Goal: Task Accomplishment & Management: Complete application form

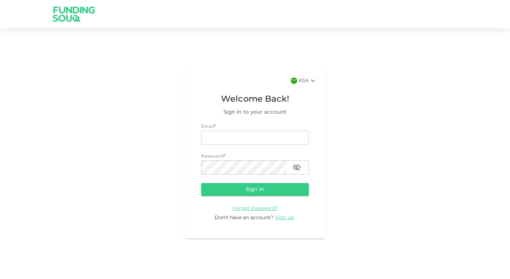
click at [358, 147] on div "KSA Welcome Back! Sign in to your account Email * email email Password * passwo…" at bounding box center [255, 153] width 510 height 233
click at [227, 142] on input "email" at bounding box center [255, 138] width 108 height 14
type input "kaziekram@gmail.com"
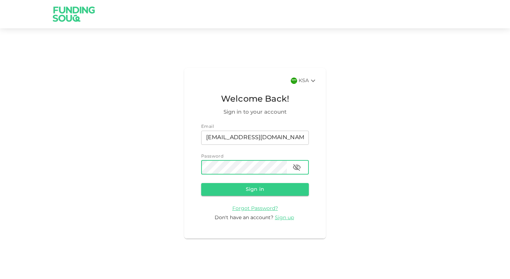
click at [201, 183] on button "Sign in" at bounding box center [255, 189] width 108 height 13
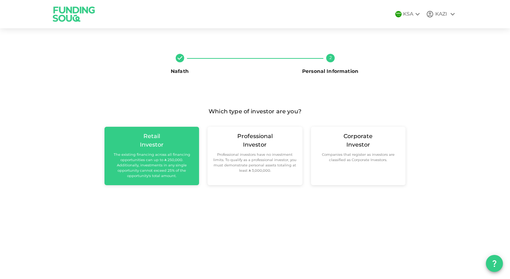
click at [133, 169] on small "The existing financing across all financing opportunities can up to ʢ 250,000. …" at bounding box center [151, 165] width 83 height 27
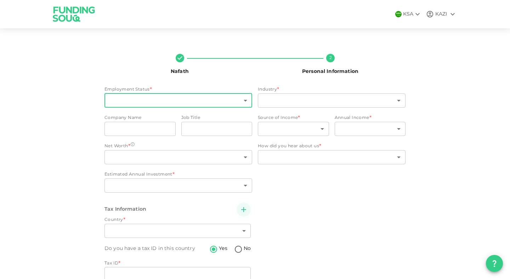
click at [186, 105] on body "KSA KAZI Nafath 2 Personal Information Employment Status * ​ ​ Industry * ​ ​ C…" at bounding box center [255, 139] width 510 height 279
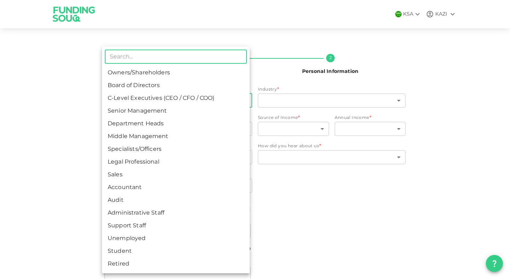
click at [186, 146] on li "Specialists/Officers" at bounding box center [176, 149] width 148 height 13
type input "7"
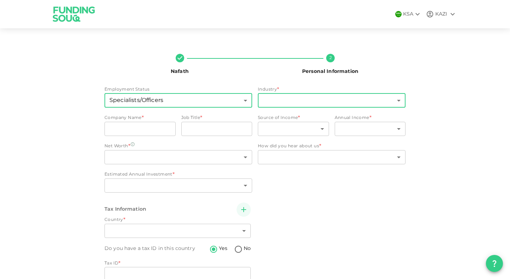
click at [285, 101] on body "KSA KAZI Nafath 2 Personal Information Employment Status Specialists/Officers 7…" at bounding box center [255, 139] width 510 height 279
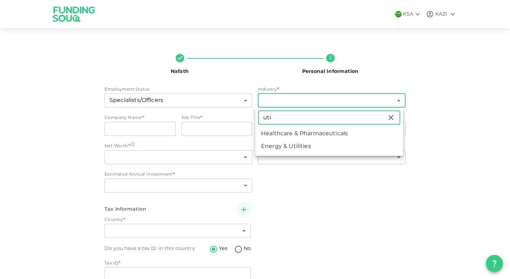
type input "uti"
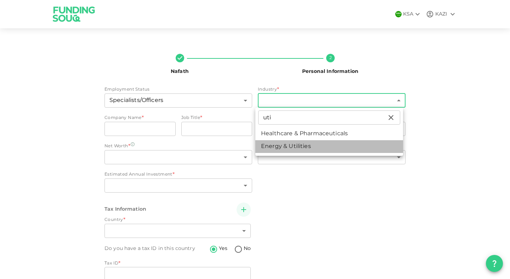
click at [282, 141] on li "Energy & Utilities" at bounding box center [329, 146] width 148 height 13
type input "9"
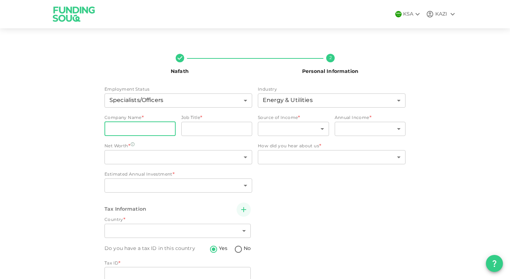
click at [149, 127] on input "companyName" at bounding box center [139, 129] width 71 height 14
type input "Saudi Electricity Company"
type input "A"
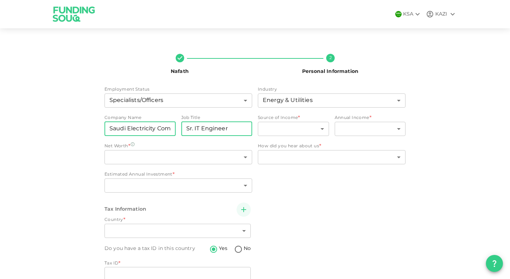
type input "Sr. IT Engineer"
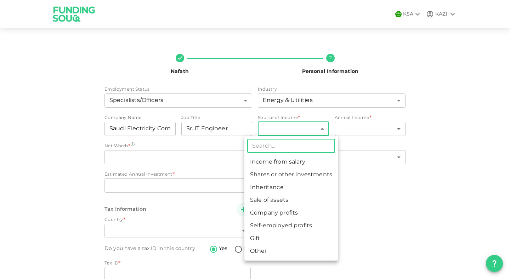
click at [289, 127] on body "KSA KAZI Nafath 2 Personal Information Employment Status Specialists/Officers 7…" at bounding box center [255, 139] width 510 height 279
click at [286, 164] on li "Income from salary" at bounding box center [290, 162] width 93 height 13
type input "1"
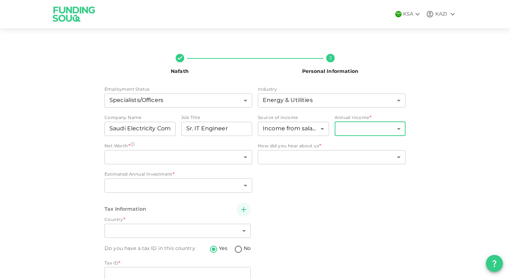
click at [374, 131] on body "KSA KAZI Nafath 2 Personal Information Employment Status Specialists/Officers 7…" at bounding box center [255, 139] width 510 height 279
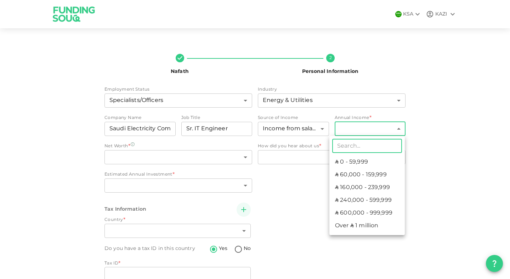
click at [356, 198] on li "ʢ 240,000 - 599,999" at bounding box center [366, 200] width 75 height 13
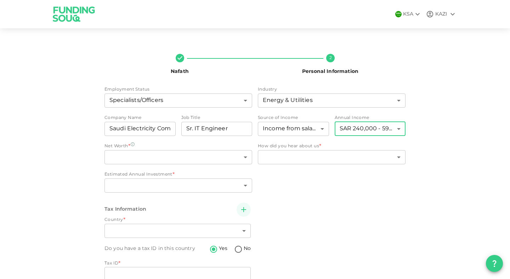
type input "4"
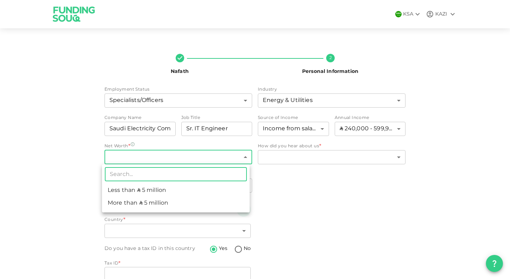
click at [166, 158] on body "KSA KAZI Nafath 2 Personal Information Employment Status Specialists/Officers 7…" at bounding box center [255, 139] width 510 height 279
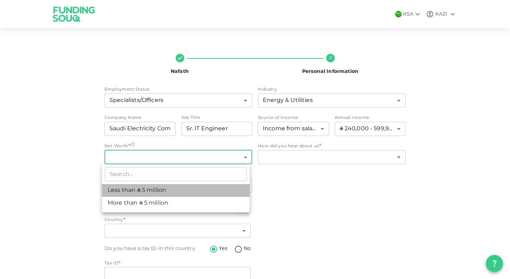
click at [166, 189] on li "Less than ʢ 5 million" at bounding box center [176, 190] width 148 height 13
type input "1"
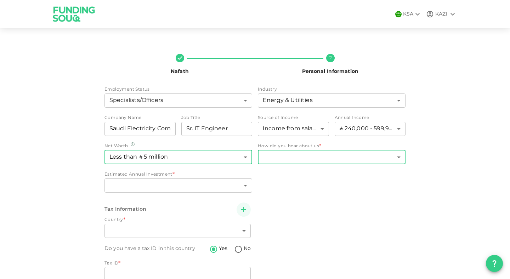
click at [303, 157] on body "KSA KAZI Nafath 2 Personal Information Employment Status Specialists/Officers 7…" at bounding box center [255, 139] width 510 height 279
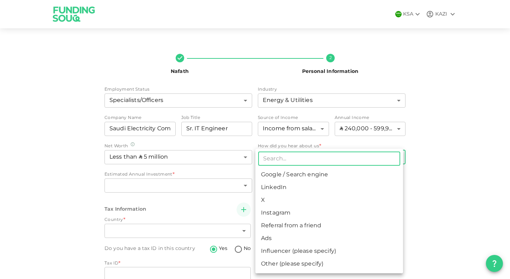
click at [299, 223] on li "Referral from a friend" at bounding box center [329, 225] width 148 height 13
type input "10"
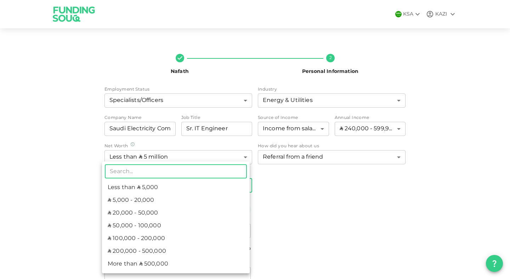
click at [154, 184] on body "KSA KAZI Nafath 2 Personal Information Employment Status Specialists/Officers 7…" at bounding box center [255, 139] width 510 height 279
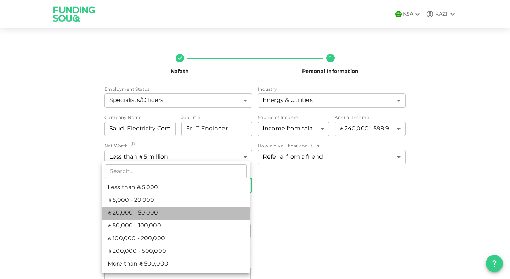
click at [155, 214] on li "ʢ 20,000 - 50,000" at bounding box center [176, 213] width 148 height 13
type input "3"
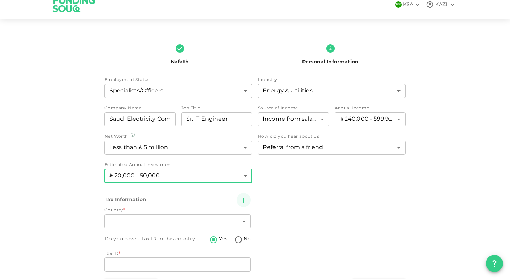
scroll to position [33, 0]
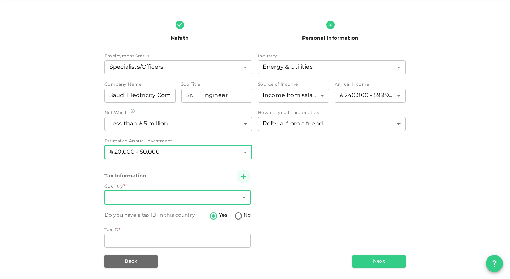
click at [168, 200] on body "KSA KAZI Nafath 2 Personal Information Employment Status Specialists/Officers 7…" at bounding box center [255, 139] width 510 height 279
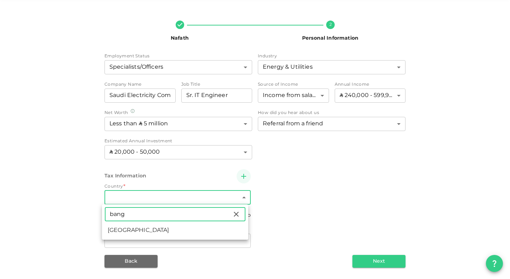
type input "bang"
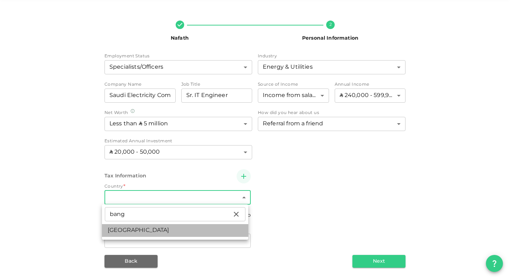
click at [153, 230] on li "Bangladesh" at bounding box center [175, 230] width 146 height 13
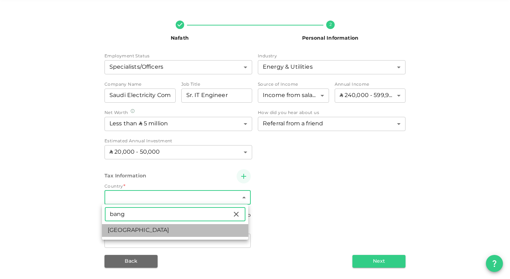
type input "18"
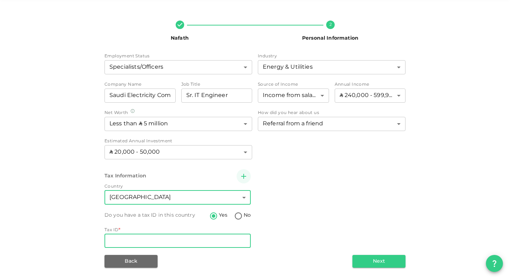
click at [186, 244] on input "Tax ID" at bounding box center [177, 241] width 146 height 14
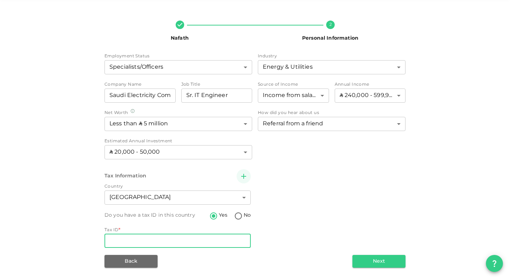
click at [234, 216] on input "No" at bounding box center [238, 217] width 11 height 10
radio input "true"
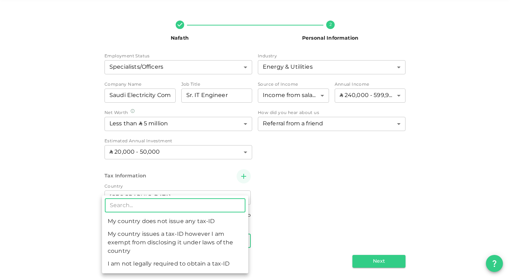
click at [176, 241] on body "KSA KAZI Nafath 2 Personal Information Employment Status Specialists/Officers 7…" at bounding box center [255, 139] width 510 height 279
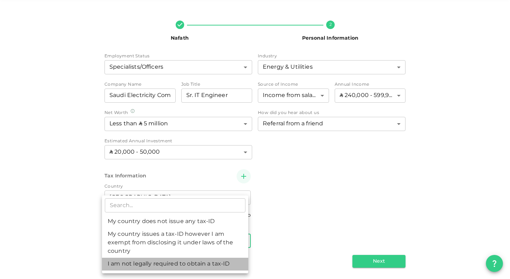
click at [219, 264] on li "I am not legally required to obtain a tax-ID" at bounding box center [175, 264] width 146 height 13
type input "3"
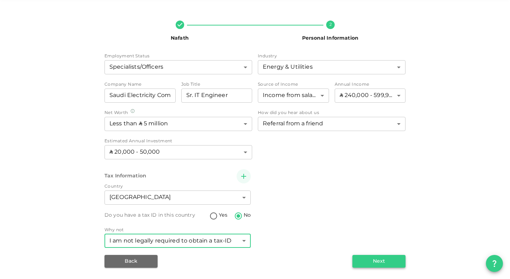
click at [377, 258] on button "Next" at bounding box center [378, 261] width 53 height 13
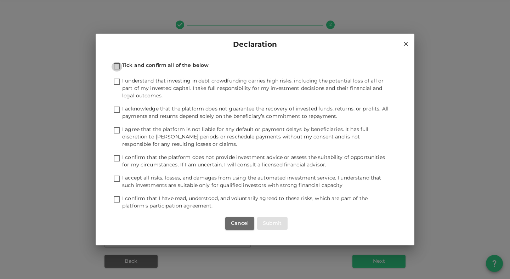
click at [115, 66] on input "Tick and confirm all of the below" at bounding box center [117, 67] width 11 height 10
checkbox input "true"
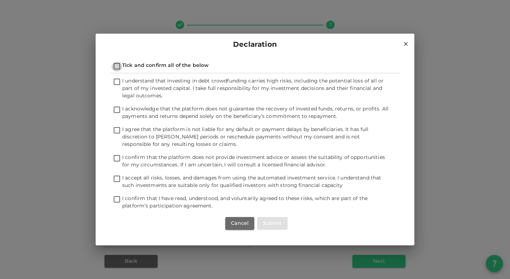
checkbox input "true"
click at [263, 219] on button "Submit" at bounding box center [272, 223] width 30 height 13
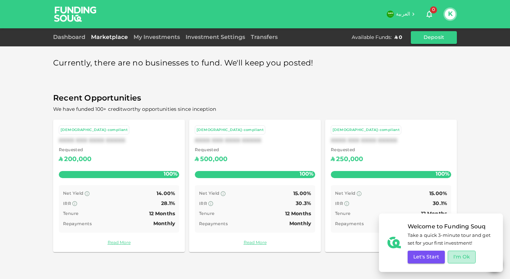
click at [464, 254] on button "I'm Ok" at bounding box center [461, 257] width 28 height 13
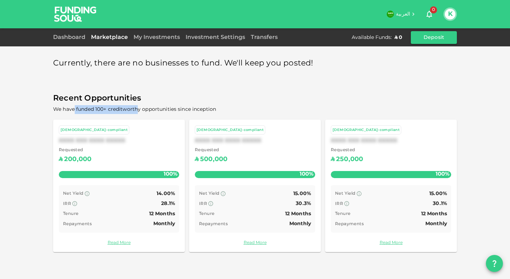
drag, startPoint x: 74, startPoint y: 110, endPoint x: 138, endPoint y: 112, distance: 64.8
click at [138, 112] on span "We have funded 100+ creditworthy opportunities since inception" at bounding box center [255, 109] width 404 height 9
click at [74, 37] on link "Dashboard" at bounding box center [70, 37] width 35 height 5
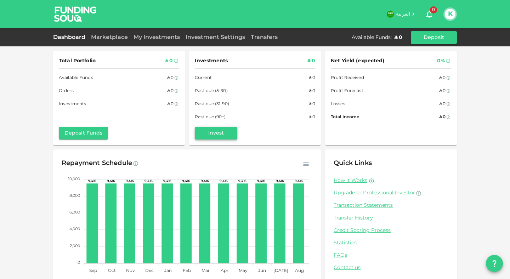
click at [217, 131] on button "Invest" at bounding box center [216, 133] width 42 height 13
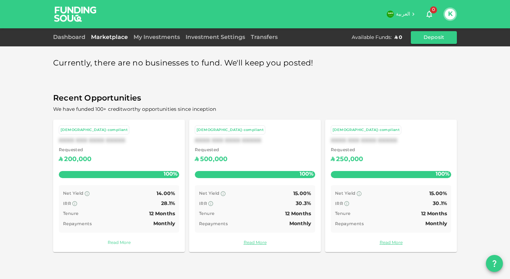
click at [113, 245] on link "Read More" at bounding box center [119, 243] width 120 height 7
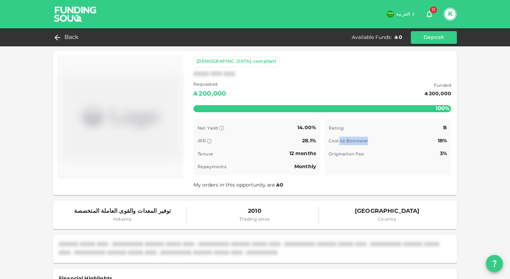
drag, startPoint x: 335, startPoint y: 142, endPoint x: 416, endPoint y: 139, distance: 81.1
click at [383, 142] on div "Cost to Borrower 18%" at bounding box center [388, 141] width 118 height 9
click at [147, 122] on img at bounding box center [120, 117] width 120 height 118
click at [221, 63] on div "[DEMOGRAPHIC_DATA]-compliant" at bounding box center [236, 61] width 80 height 7
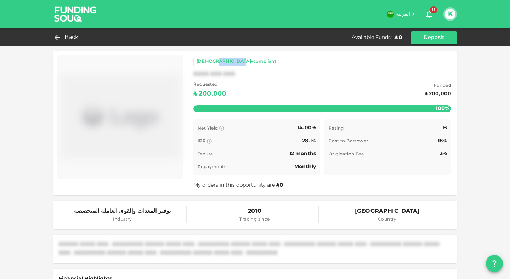
click at [221, 63] on div "[DEMOGRAPHIC_DATA]-compliant" at bounding box center [236, 61] width 80 height 7
click at [221, 184] on span "My orders in this opportunity are ʢ 0" at bounding box center [238, 185] width 91 height 5
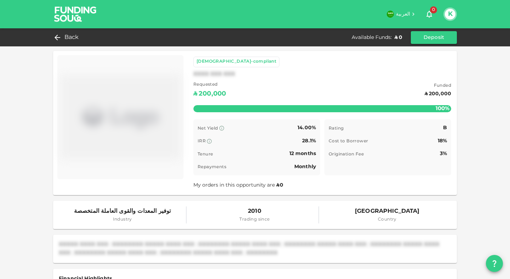
click at [427, 153] on div "Origination Fee 3%" at bounding box center [388, 153] width 118 height 9
click at [64, 38] on div "Back" at bounding box center [67, 38] width 29 height 10
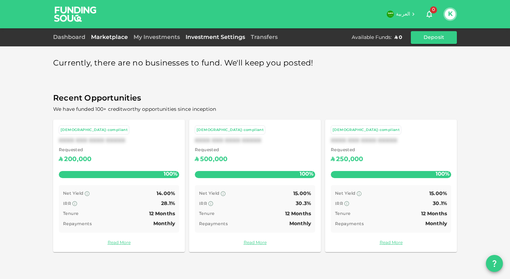
click at [225, 38] on link "Investment Settings" at bounding box center [215, 37] width 65 height 5
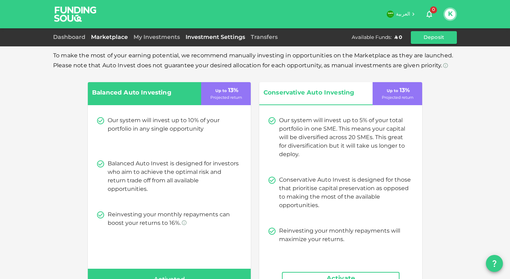
click at [104, 38] on link "Marketplace" at bounding box center [109, 37] width 42 height 5
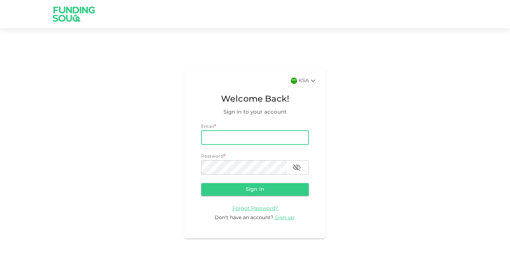
type input "kaziekram@gmail.com"
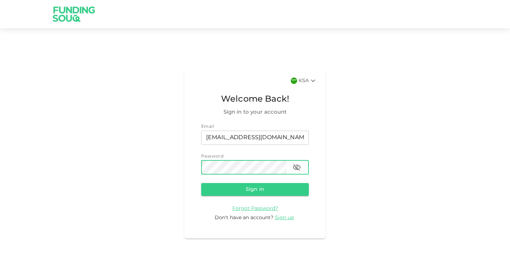
click at [201, 183] on button "Sign in" at bounding box center [255, 189] width 108 height 13
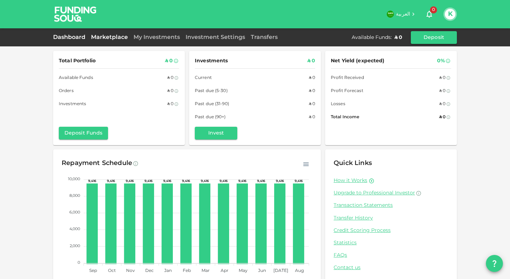
click at [99, 39] on link "Marketplace" at bounding box center [109, 37] width 42 height 5
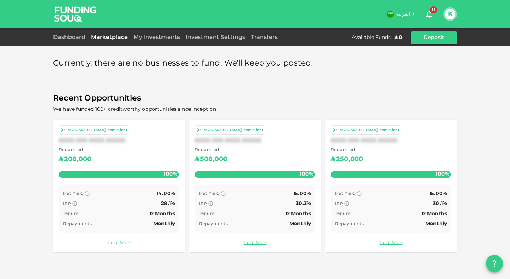
click at [112, 240] on link "Read More" at bounding box center [119, 243] width 120 height 7
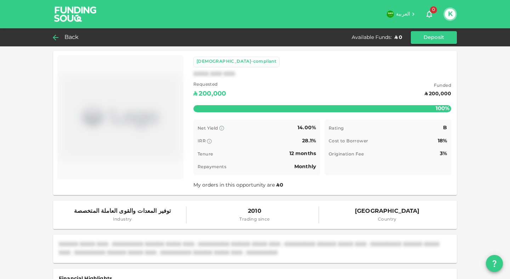
click at [66, 35] on span "Back" at bounding box center [71, 38] width 15 height 10
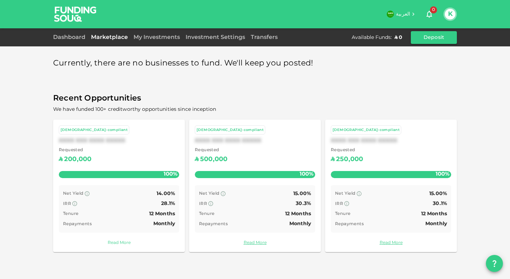
click at [113, 244] on link "Read More" at bounding box center [119, 243] width 120 height 7
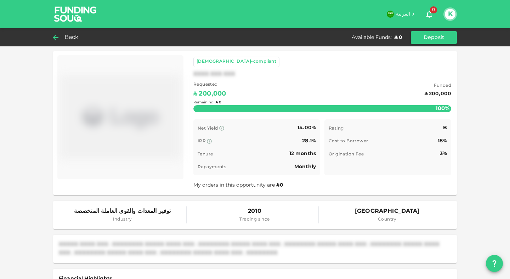
click at [235, 110] on div "Remaining : ʢ 0" at bounding box center [322, 103] width 258 height 28
click at [62, 38] on div "Back" at bounding box center [67, 38] width 29 height 10
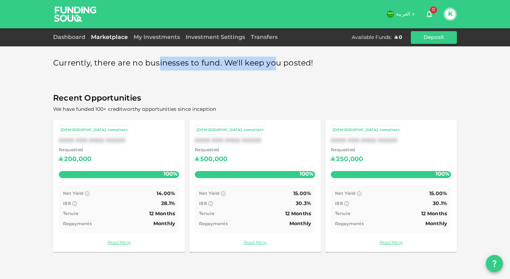
drag, startPoint x: 158, startPoint y: 64, endPoint x: 291, endPoint y: 65, distance: 132.8
click at [278, 65] on span "Currently, there are no businesses to fund. We'll keep you posted!" at bounding box center [183, 64] width 260 height 14
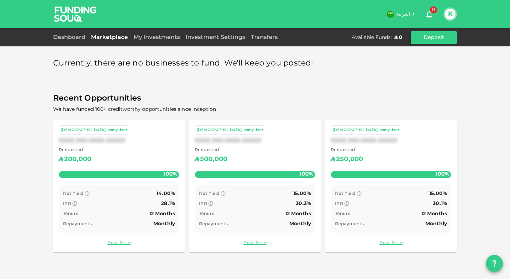
click at [335, 65] on div "Currently, there are no businesses to fund. We'll keep you posted!" at bounding box center [255, 64] width 404 height 14
click at [404, 16] on span "العربية" at bounding box center [403, 14] width 14 height 5
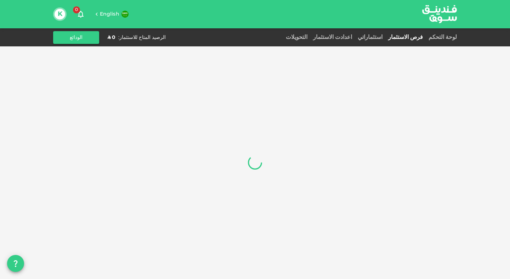
click at [106, 14] on span "English" at bounding box center [109, 14] width 19 height 5
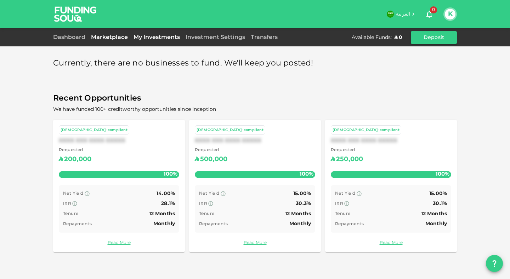
click at [153, 39] on link "My Investments" at bounding box center [157, 37] width 52 height 5
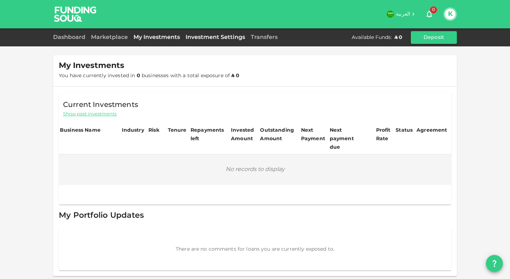
click at [215, 38] on link "Investment Settings" at bounding box center [215, 37] width 65 height 5
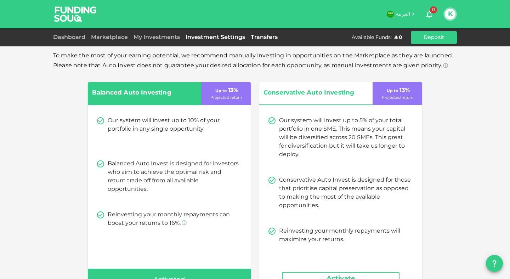
click at [272, 36] on link "Transfers" at bounding box center [264, 37] width 33 height 5
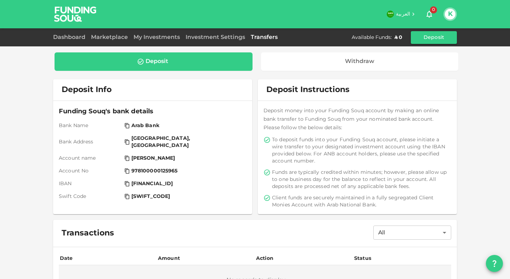
scroll to position [46, 0]
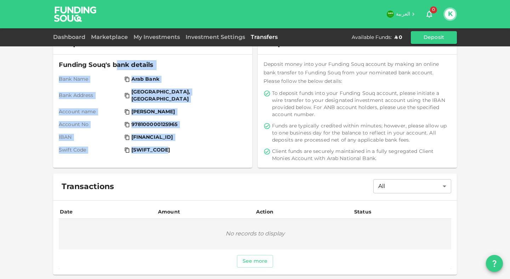
drag, startPoint x: 201, startPoint y: 149, endPoint x: 115, endPoint y: 67, distance: 118.4
click at [115, 67] on div "Funding Souq's bank details Bank Name Arab Bank Bank Address [GEOGRAPHIC_DATA],…" at bounding box center [152, 111] width 199 height 113
click at [245, 112] on div "Funding Souq's bank details Bank Name Arab Bank Bank Address [GEOGRAPHIC_DATA],…" at bounding box center [152, 111] width 199 height 113
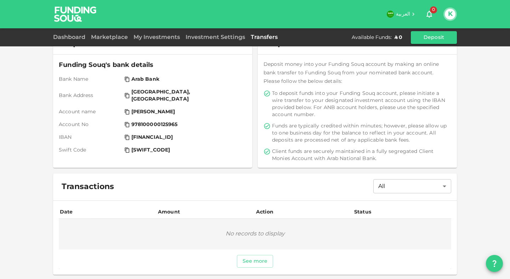
click at [132, 92] on span "[GEOGRAPHIC_DATA], [GEOGRAPHIC_DATA]" at bounding box center [186, 96] width 111 height 14
click at [346, 124] on span "Funds are typically credited within minutes; however, please allow up to one bu…" at bounding box center [361, 132] width 178 height 21
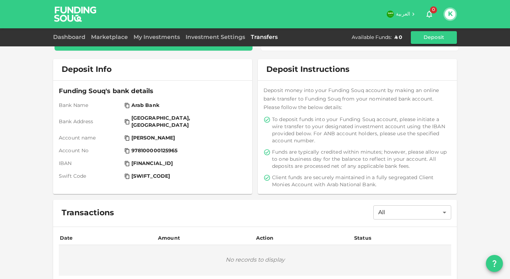
scroll to position [0, 0]
